Goal: Information Seeking & Learning: Learn about a topic

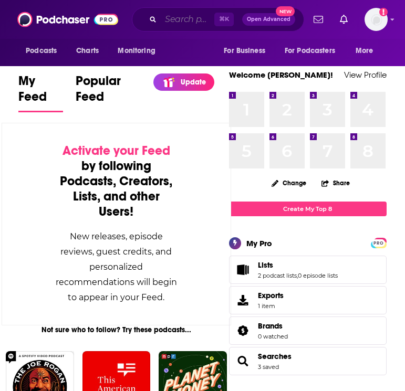
click at [177, 18] on input "Search podcasts, credits, & more..." at bounding box center [188, 19] width 54 height 17
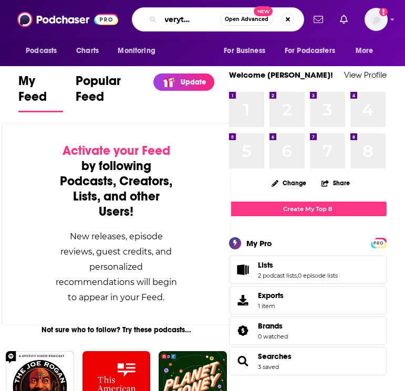
scroll to position [0, 26]
type input "the everything feed"
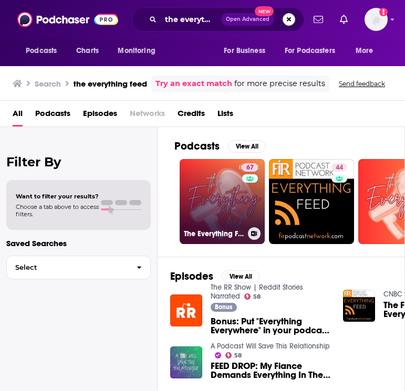
click at [215, 194] on link "67 The Everything Feed - All Packet Pushers Pods" at bounding box center [222, 201] width 85 height 85
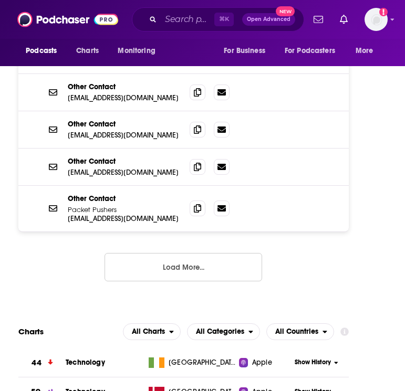
scroll to position [1834, 0]
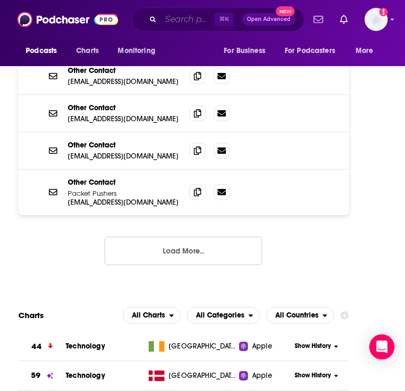
click at [177, 16] on input "Search podcasts, credits, & more..." at bounding box center [188, 19] width 54 height 17
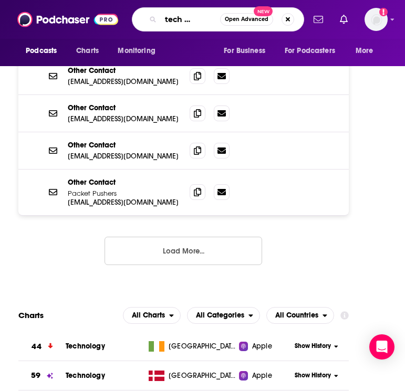
type input "daily tech news show"
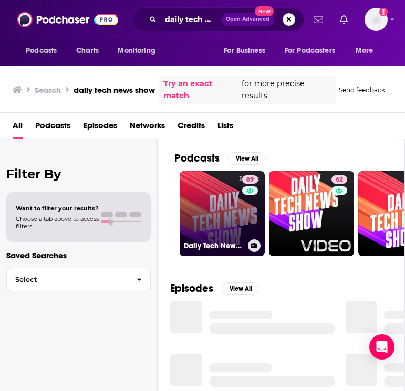
click at [211, 209] on link "69 Daily Tech News Show" at bounding box center [222, 213] width 85 height 85
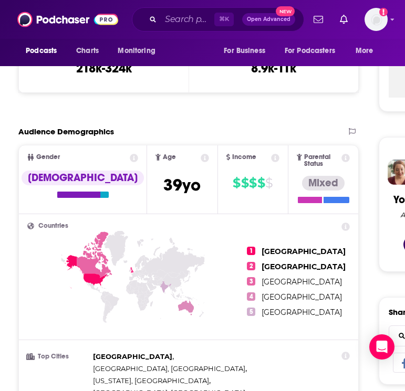
scroll to position [403, 0]
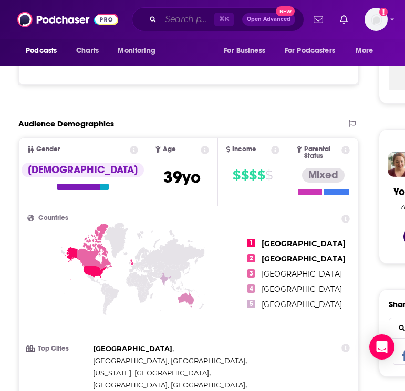
click at [169, 24] on input "Search podcasts, credits, & more..." at bounding box center [188, 19] width 54 height 17
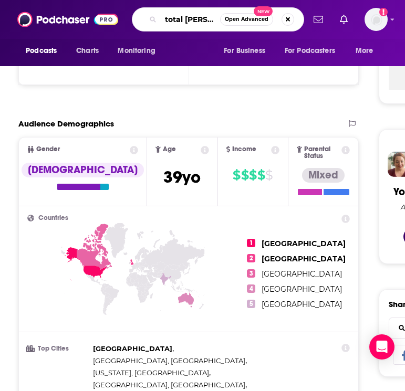
type input "total [PERSON_NAME]"
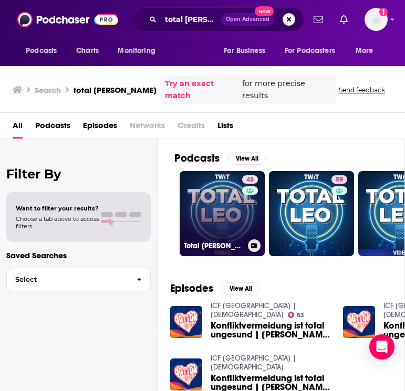
click at [214, 192] on link "48 Total Leo (Video)" at bounding box center [222, 213] width 85 height 85
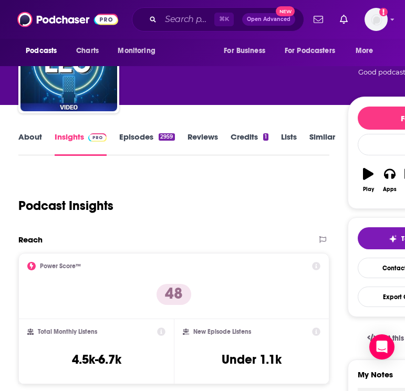
scroll to position [139, 0]
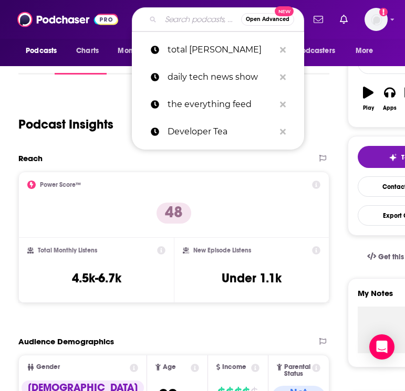
click at [182, 18] on input "Search podcasts, credits, & more..." at bounding box center [201, 19] width 80 height 17
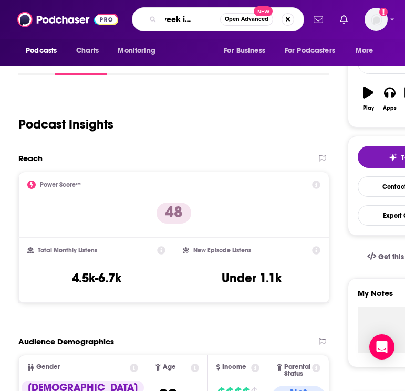
type input "this week in startups"
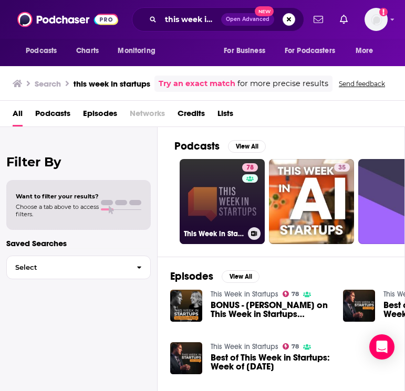
click at [209, 197] on link "78 This Week in Startups" at bounding box center [222, 201] width 85 height 85
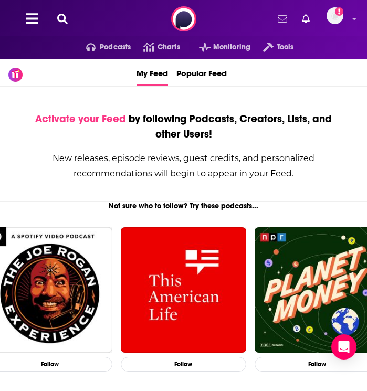
click at [61, 18] on icon at bounding box center [62, 19] width 11 height 11
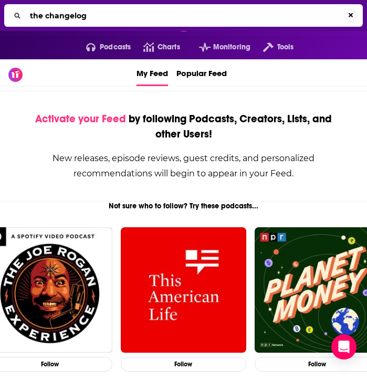
type input "the changelog"
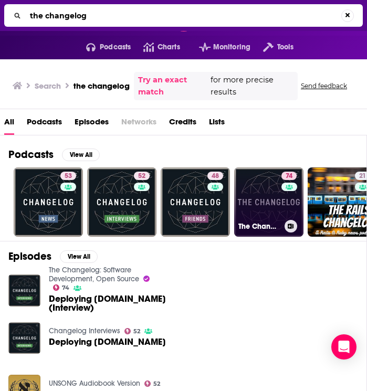
click at [264, 187] on link "74 The Changelog: Software Development, Open Source" at bounding box center [268, 202] width 69 height 69
